Goal: Check status: Check status

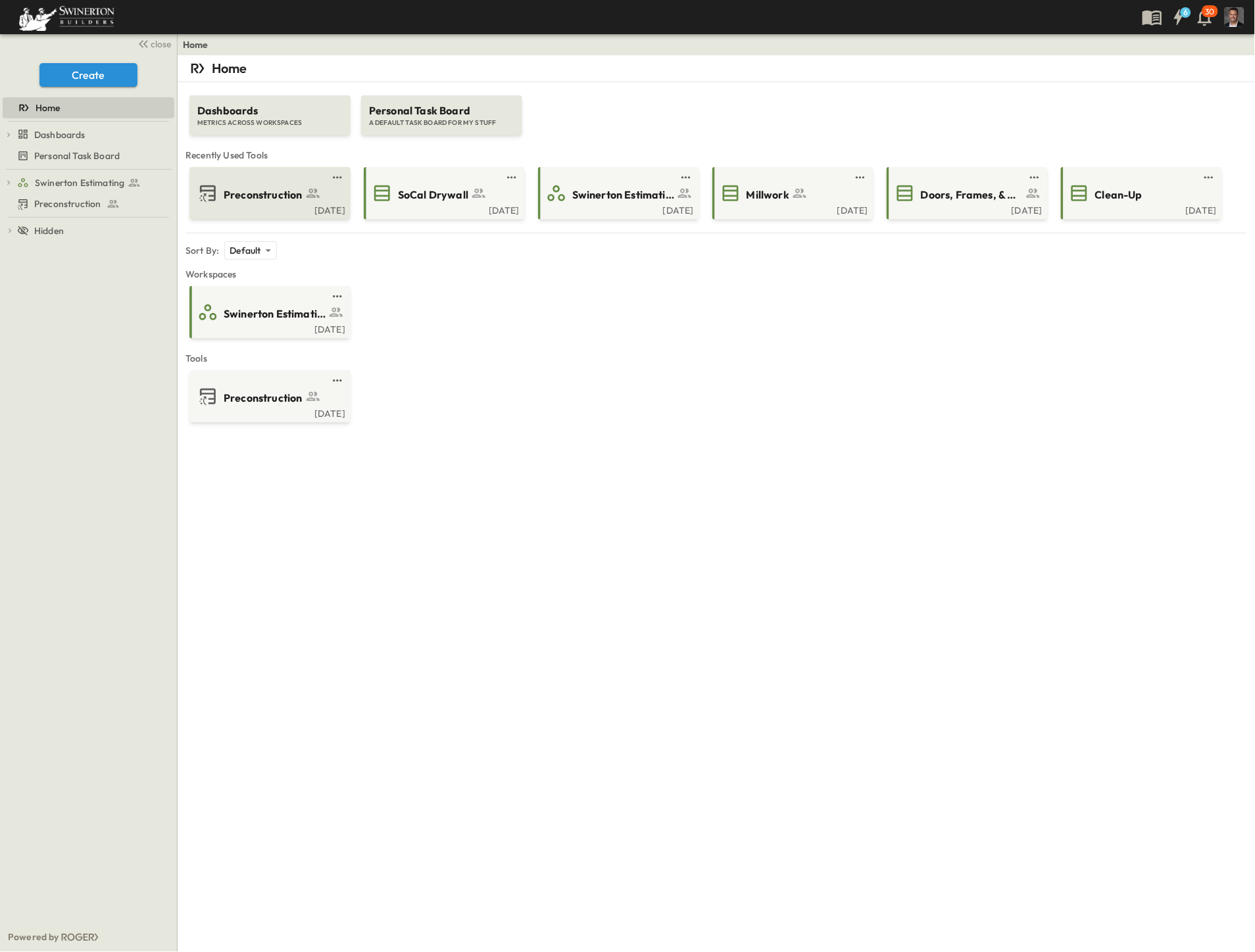
click at [271, 210] on div "[DATE]" at bounding box center [269, 209] width 153 height 11
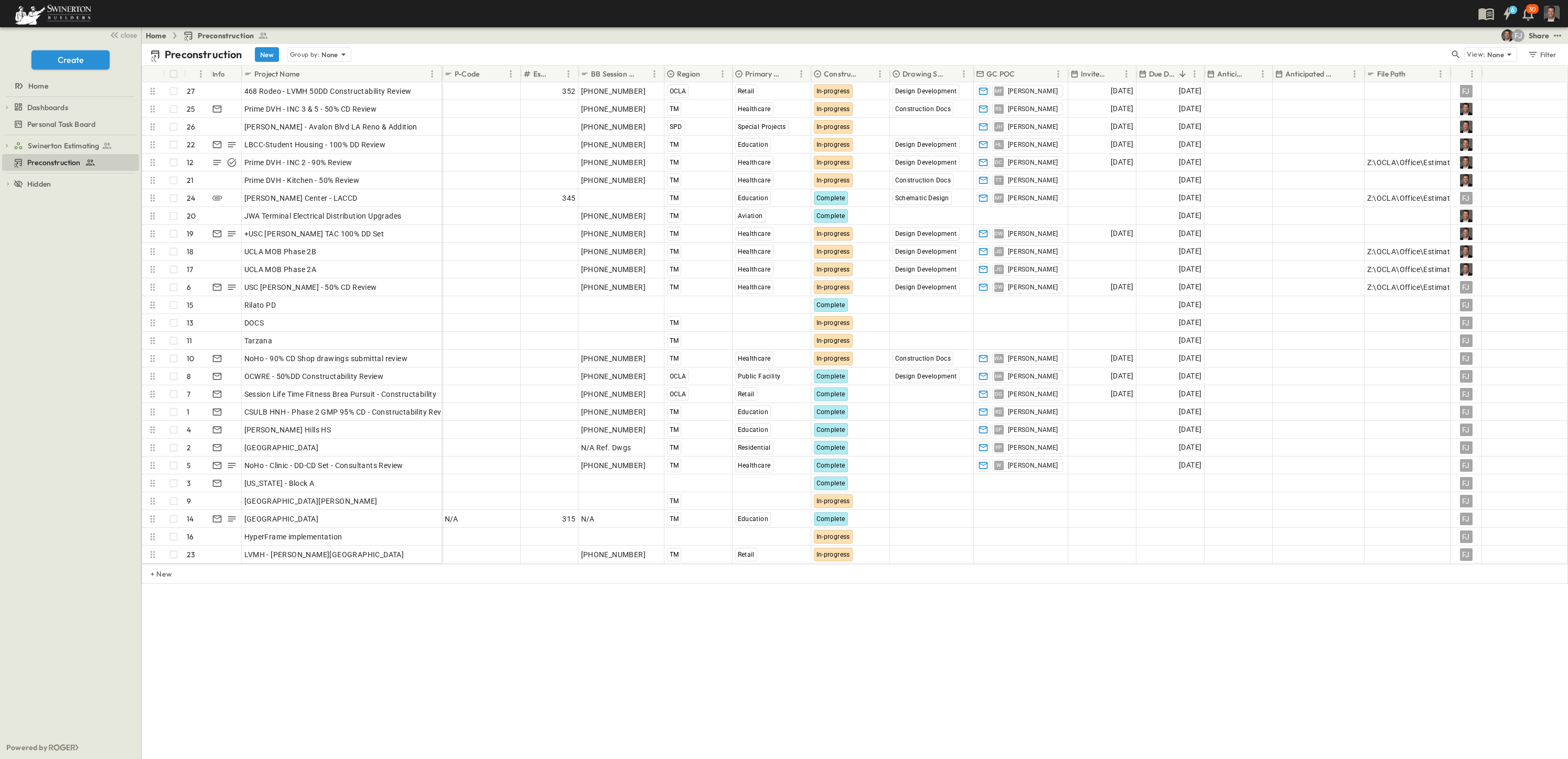
click at [1000, 71] on p "Due Date" at bounding box center [1161, 74] width 25 height 11
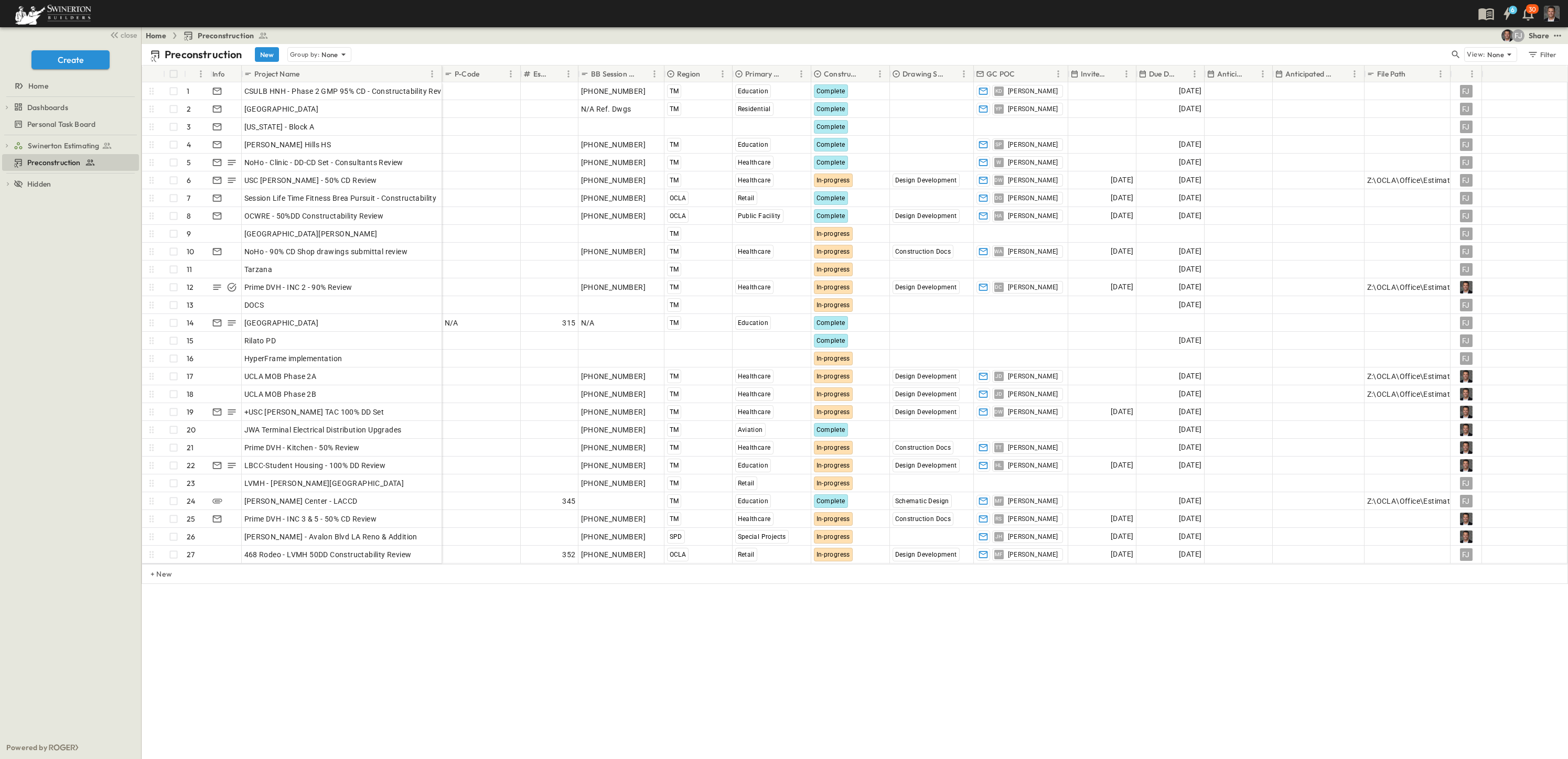
click at [1000, 71] on p "Due Date" at bounding box center [1161, 74] width 25 height 11
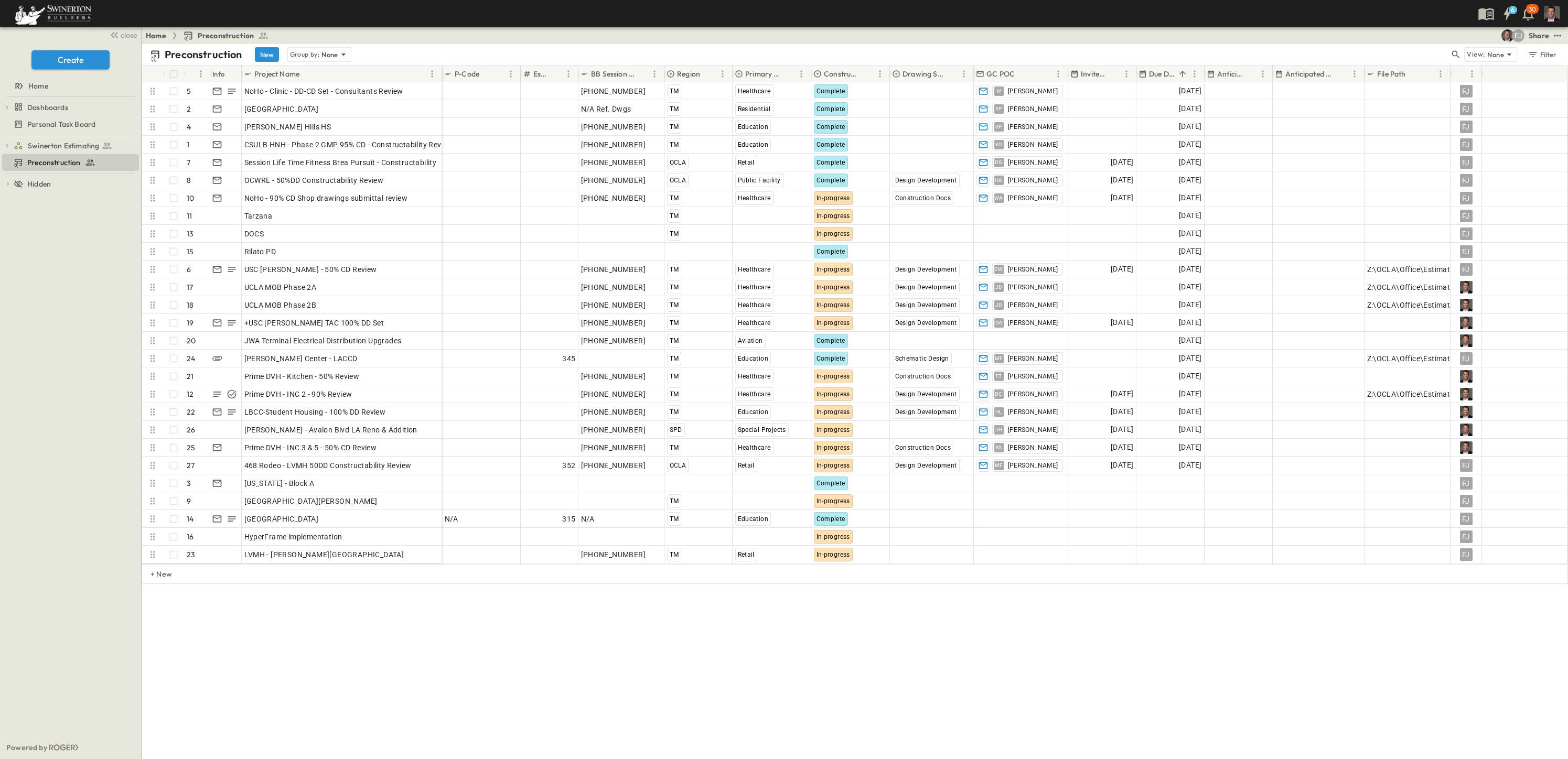
click at [1000, 71] on p "Due Date" at bounding box center [1161, 74] width 25 height 11
